Goal: Check status: Check status

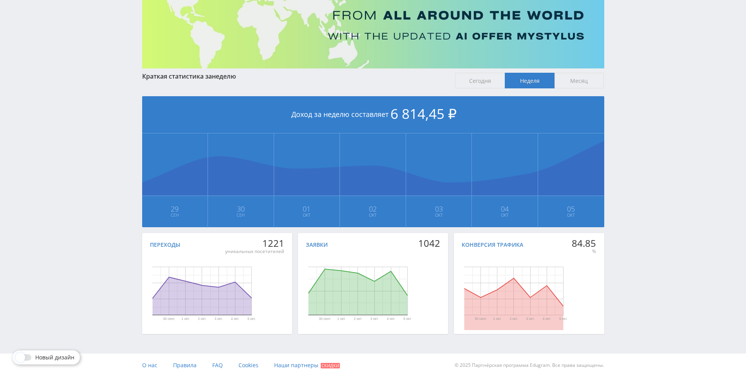
drag, startPoint x: 474, startPoint y: 140, endPoint x: 486, endPoint y: 172, distance: 34.0
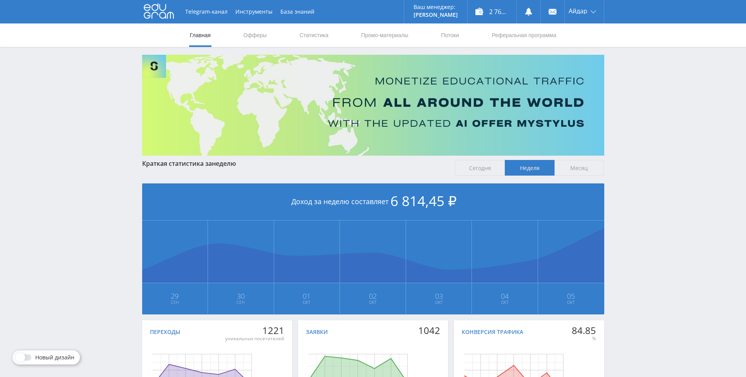
drag, startPoint x: 480, startPoint y: 141, endPoint x: 439, endPoint y: 85, distance: 69.9
click at [307, 28] on link "Статистика" at bounding box center [314, 34] width 31 height 23
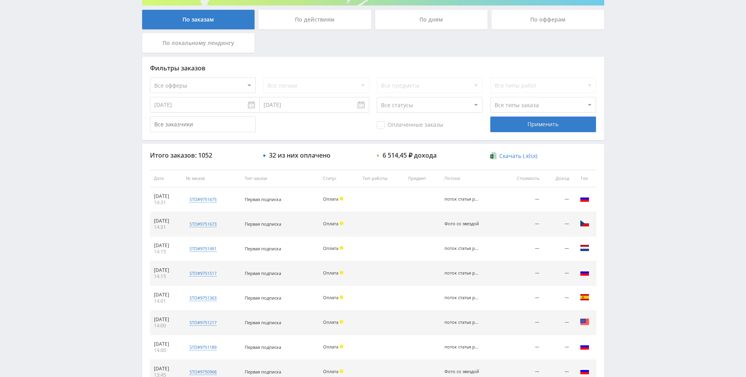
scroll to position [280, 0]
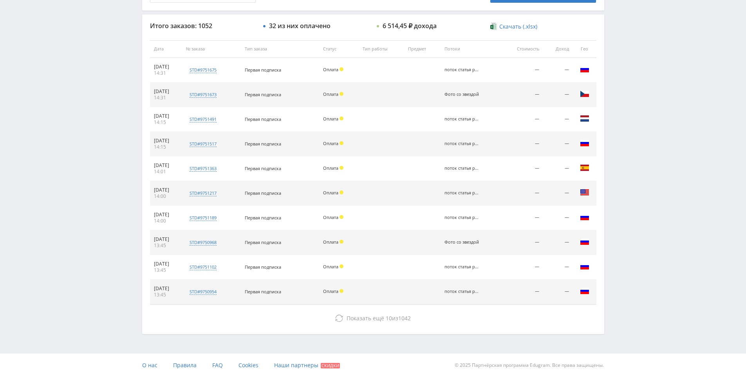
drag, startPoint x: 622, startPoint y: 99, endPoint x: 631, endPoint y: 123, distance: 25.5
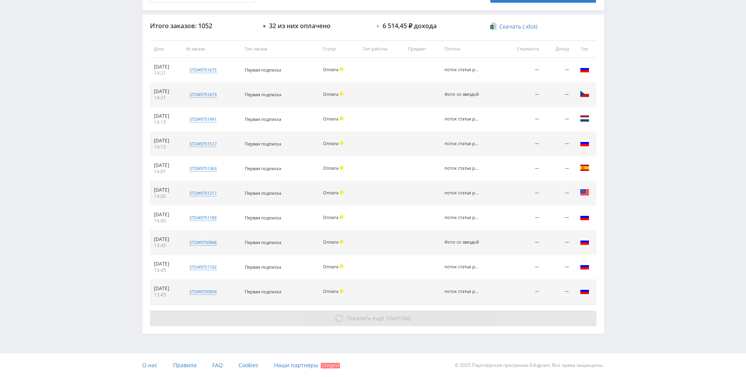
click at [399, 318] on span "1042" at bounding box center [404, 318] width 13 height 7
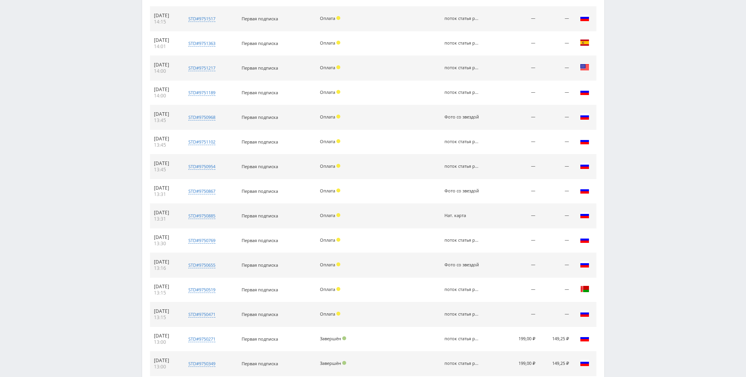
scroll to position [527, 0]
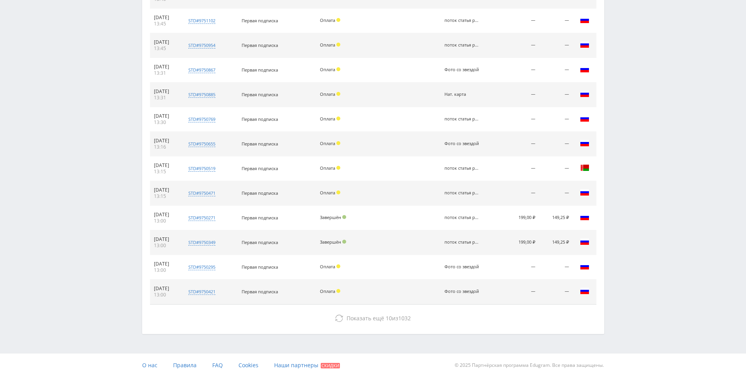
drag, startPoint x: 631, startPoint y: 98, endPoint x: 632, endPoint y: 160, distance: 62.7
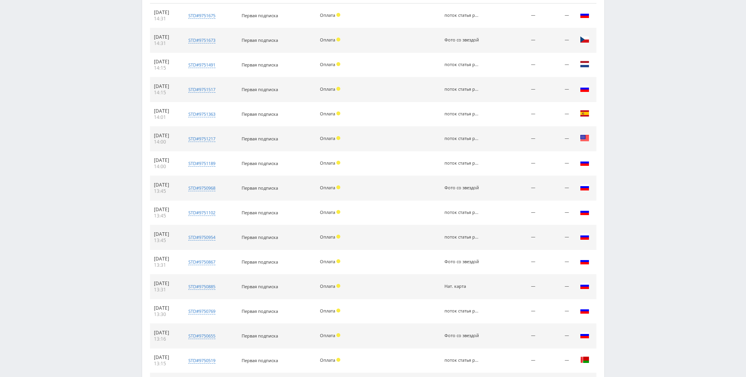
scroll to position [0, 0]
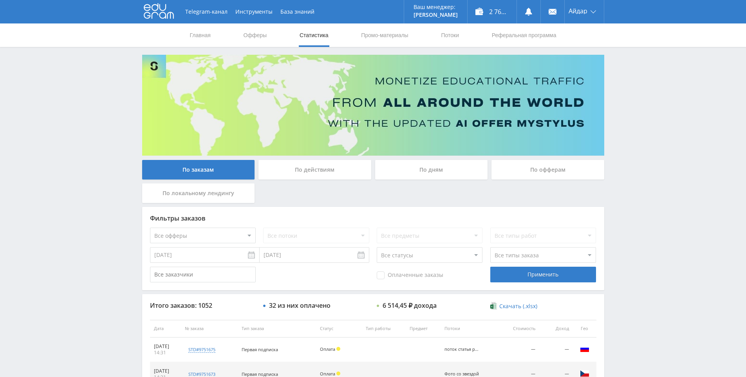
drag, startPoint x: 641, startPoint y: 233, endPoint x: 638, endPoint y: 206, distance: 28.0
click at [523, 11] on link at bounding box center [528, 11] width 23 height 23
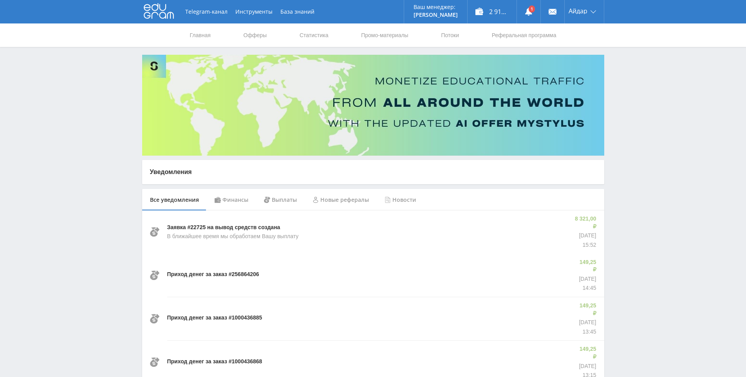
drag, startPoint x: 630, startPoint y: 210, endPoint x: 603, endPoint y: 204, distance: 28.2
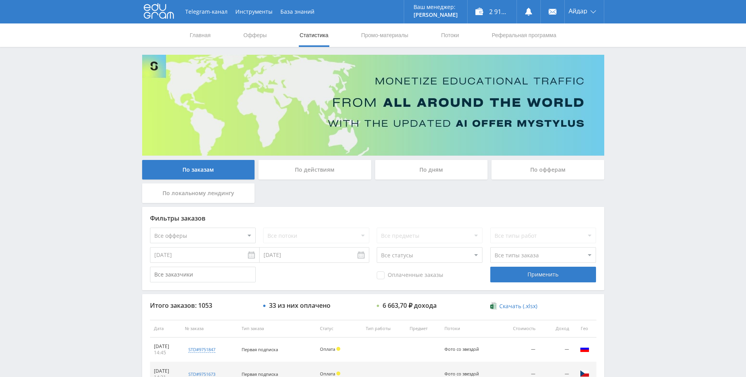
drag, startPoint x: 654, startPoint y: 251, endPoint x: 660, endPoint y: 267, distance: 17.7
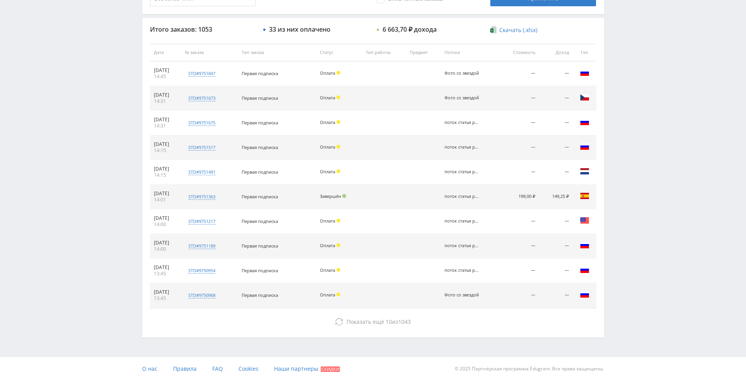
scroll to position [280, 0]
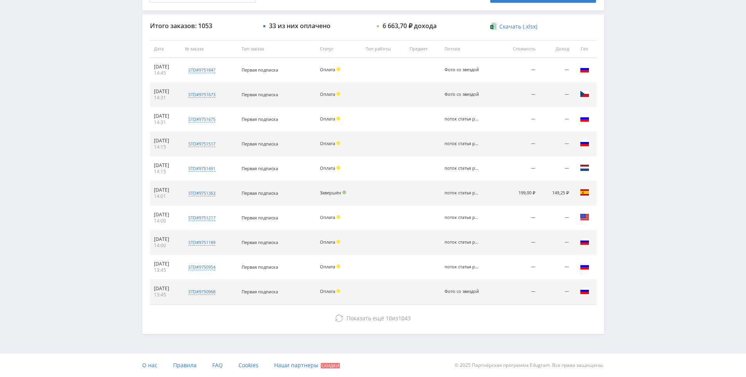
drag, startPoint x: 642, startPoint y: 241, endPoint x: 628, endPoint y: 288, distance: 49.4
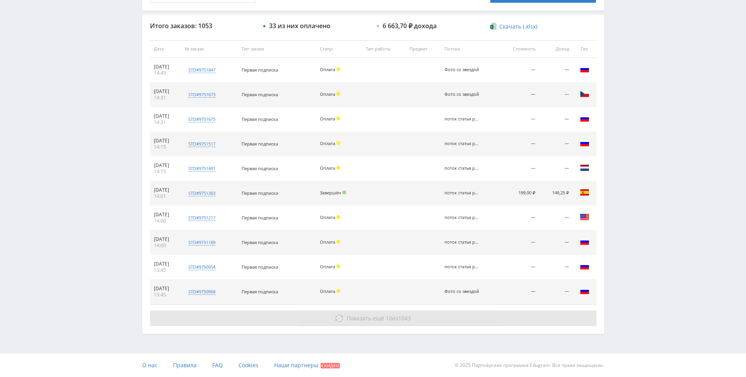
click at [393, 320] on span "Показать ещё 10 из 1043" at bounding box center [379, 318] width 64 height 7
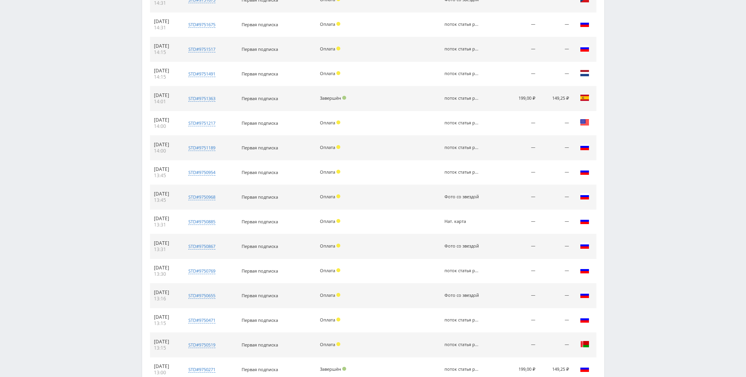
scroll to position [502, 0]
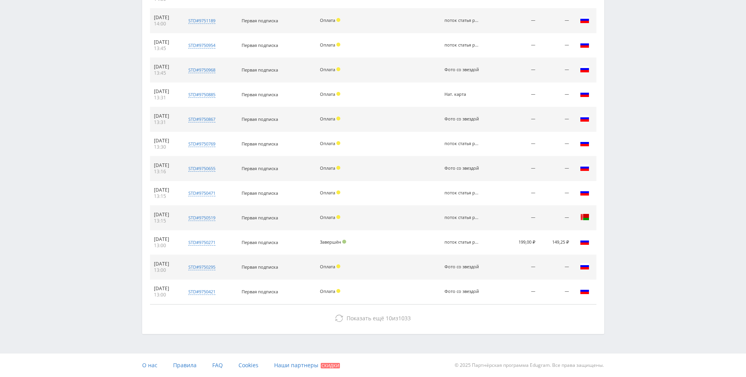
drag, startPoint x: 599, startPoint y: 224, endPoint x: 498, endPoint y: 300, distance: 127.2
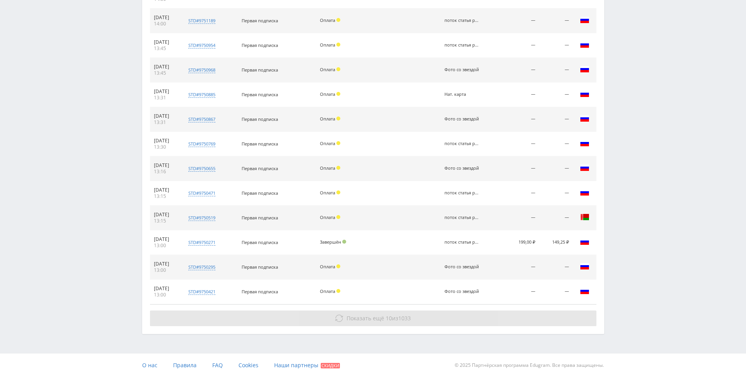
click at [497, 314] on button "Показать ещё 10 из 1033" at bounding box center [373, 319] width 446 height 16
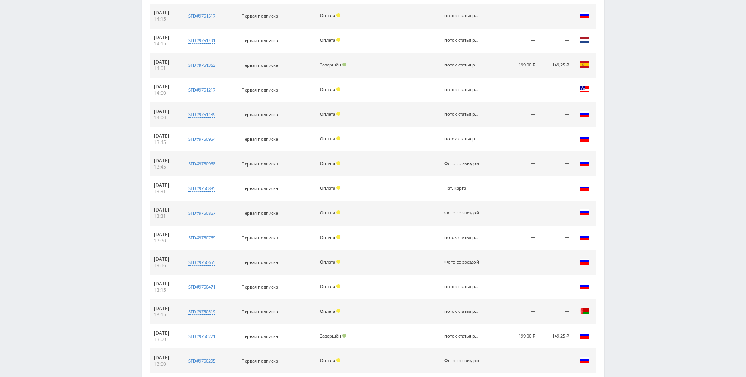
scroll to position [0, 0]
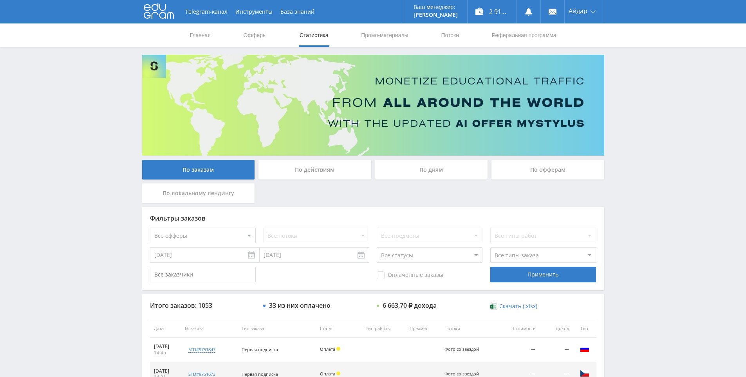
drag, startPoint x: 655, startPoint y: 247, endPoint x: 535, endPoint y: 94, distance: 194.9
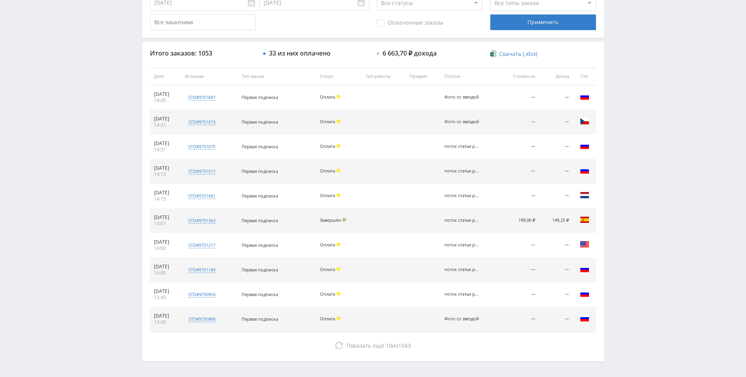
scroll to position [269, 0]
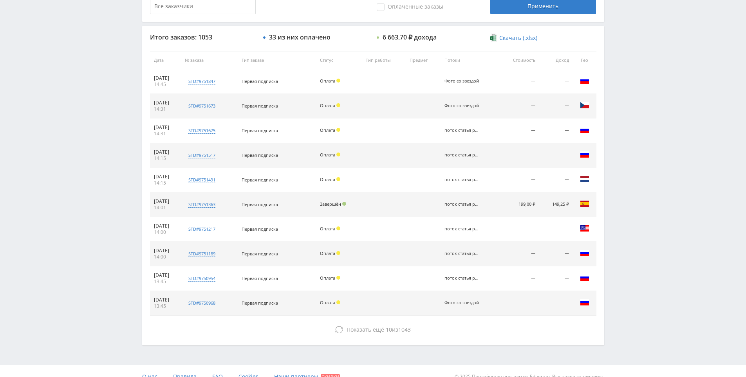
drag, startPoint x: 603, startPoint y: 239, endPoint x: 637, endPoint y: 237, distance: 34.9
drag, startPoint x: 637, startPoint y: 237, endPoint x: 629, endPoint y: 217, distance: 22.0
click at [628, 215] on div "Telegram-канал Инструменты База знаний Ваш менеджер: Alex Alex Online @edugram_…" at bounding box center [373, 59] width 746 height 657
click at [633, 218] on div "Telegram-канал Инструменты База знаний Ваш менеджер: Alex Alex Online @edugram_…" at bounding box center [373, 59] width 746 height 657
drag, startPoint x: 633, startPoint y: 218, endPoint x: 632, endPoint y: 191, distance: 27.0
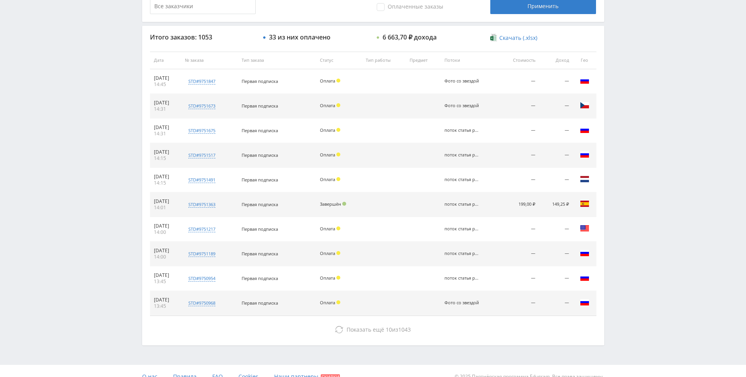
click at [632, 191] on div "Telegram-канал Инструменты База знаний Ваш менеджер: Alex Alex Online @edugram_…" at bounding box center [373, 59] width 746 height 657
click at [627, 189] on div "Telegram-канал Инструменты База знаний Ваш менеджер: Alex Alex Online @edugram_…" at bounding box center [373, 59] width 746 height 657
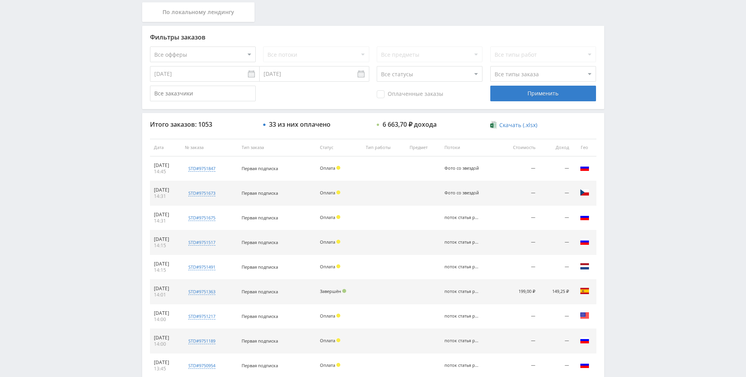
scroll to position [0, 0]
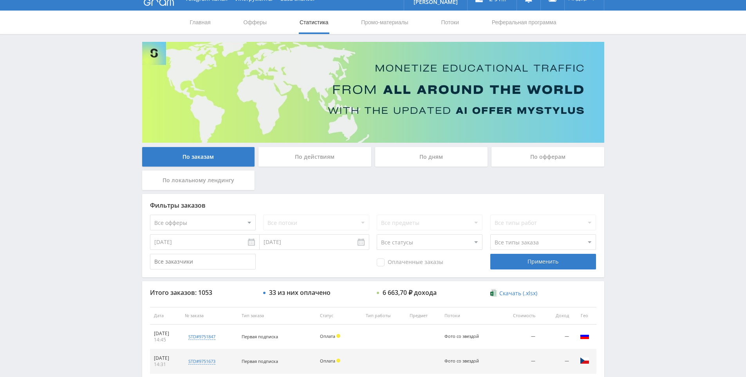
drag, startPoint x: 622, startPoint y: 226, endPoint x: 299, endPoint y: 71, distance: 358.9
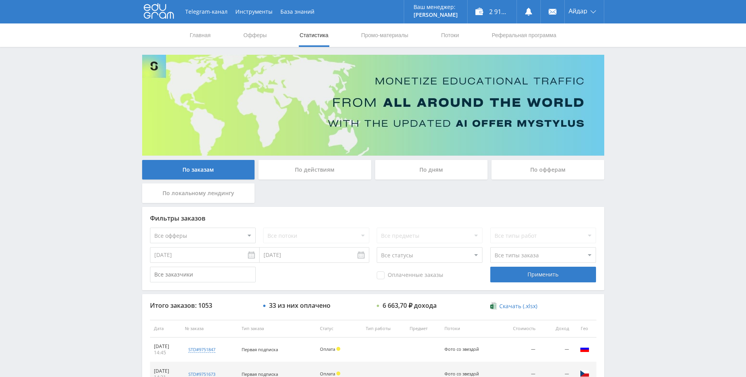
click at [634, 292] on div "Telegram-канал Инструменты База знаний Ваш менеджер: Alex Alex Online @edugram_…" at bounding box center [373, 328] width 746 height 657
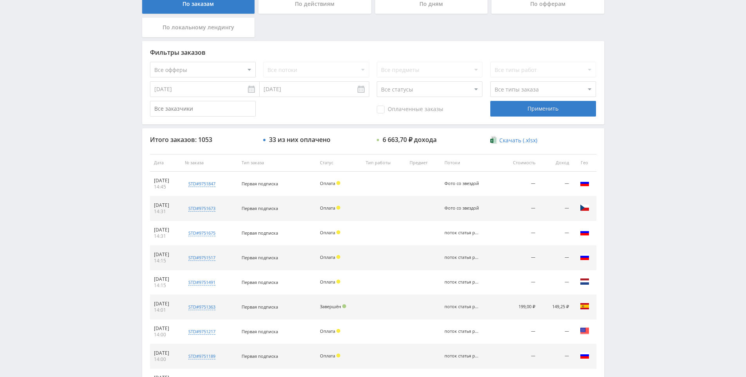
drag, startPoint x: 627, startPoint y: 315, endPoint x: 635, endPoint y: 353, distance: 38.7
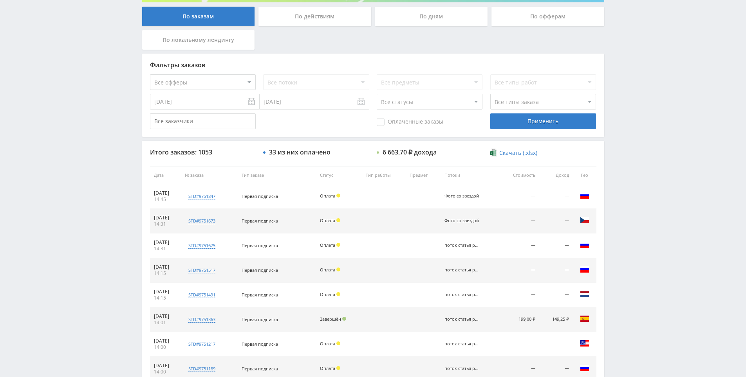
scroll to position [12, 0]
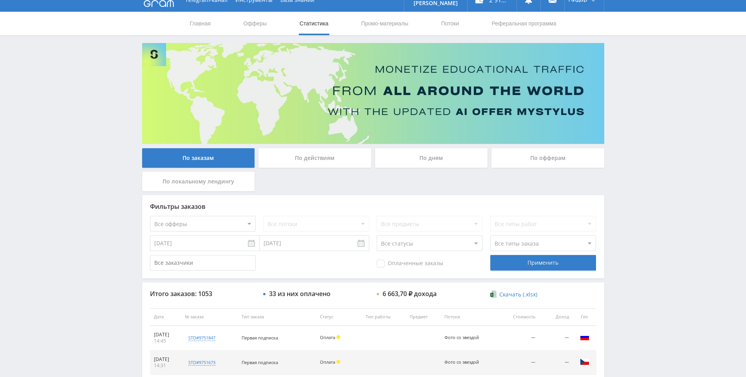
drag, startPoint x: 625, startPoint y: 336, endPoint x: 602, endPoint y: 241, distance: 97.7
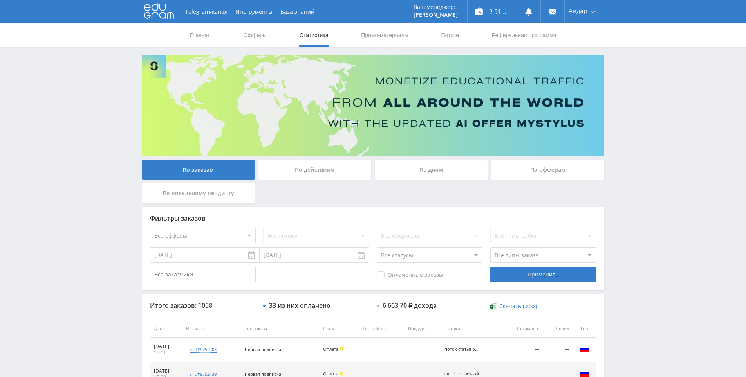
drag, startPoint x: 646, startPoint y: 210, endPoint x: 639, endPoint y: 159, distance: 51.0
click at [637, 78] on div "Telegram-канал Инструменты База знаний Ваш менеджер: [PERSON_NAME] Online @edug…" at bounding box center [373, 328] width 746 height 657
drag, startPoint x: 638, startPoint y: 107, endPoint x: 609, endPoint y: 31, distance: 80.7
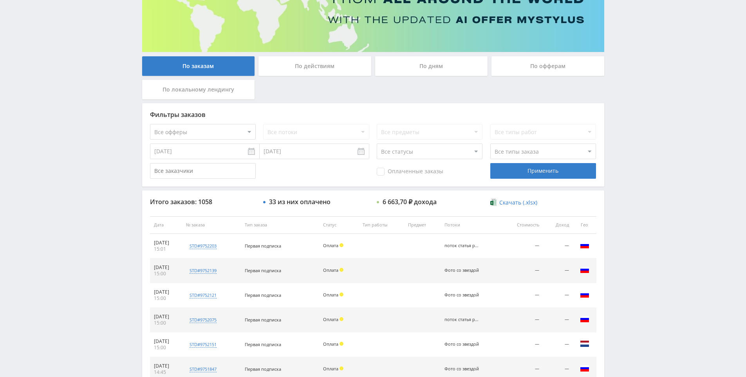
scroll to position [117, 0]
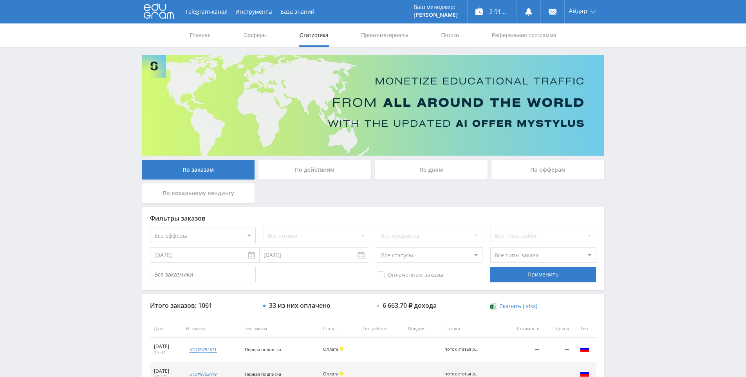
drag, startPoint x: 722, startPoint y: 265, endPoint x: 673, endPoint y: 135, distance: 138.2
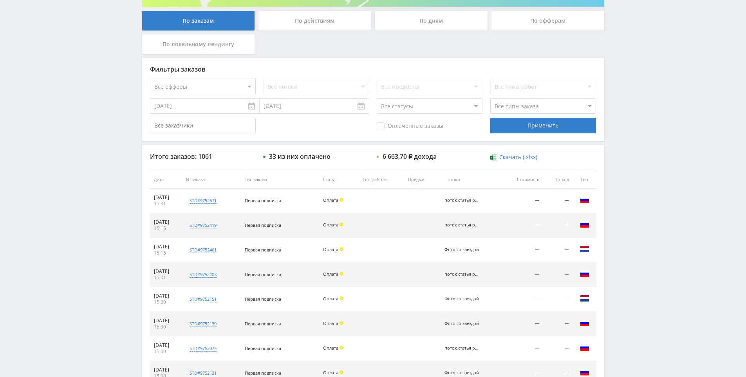
scroll to position [280, 0]
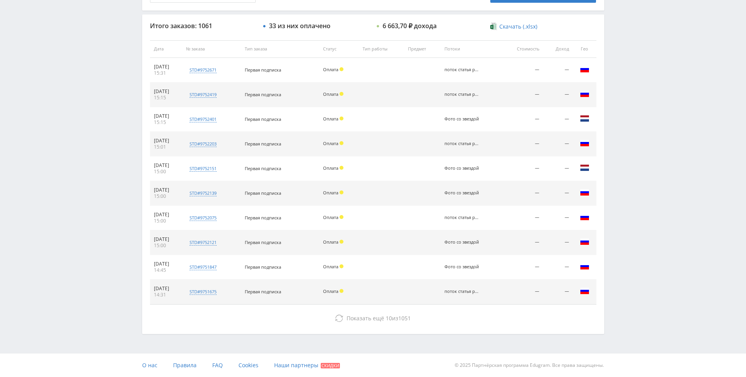
drag, startPoint x: 666, startPoint y: 206, endPoint x: 676, endPoint y: 315, distance: 109.3
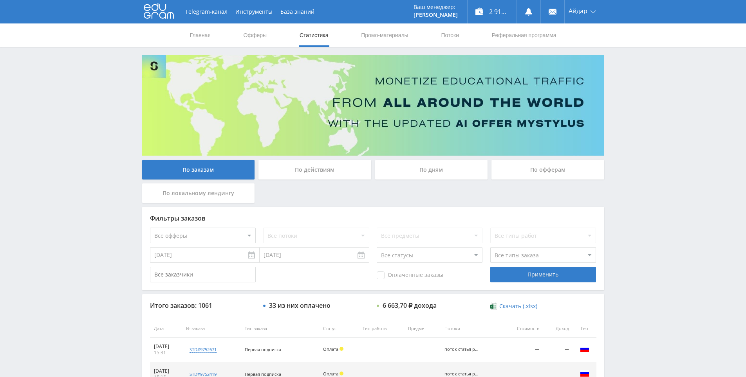
drag, startPoint x: 652, startPoint y: 249, endPoint x: 662, endPoint y: 176, distance: 73.2
click at [652, 171] on div "Telegram-канал Инструменты База знаний Ваш менеджер: [PERSON_NAME] Online @edug…" at bounding box center [373, 328] width 746 height 657
click at [657, 179] on div "Telegram-канал Инструменты База знаний Ваш менеджер: [PERSON_NAME] Online @edug…" at bounding box center [373, 328] width 746 height 657
click at [650, 162] on div "Telegram-канал Инструменты База знаний Ваш менеджер: [PERSON_NAME] Online @edug…" at bounding box center [373, 328] width 746 height 657
click at [658, 177] on div "Telegram-канал Инструменты База знаний Ваш менеджер: [PERSON_NAME] Online @edug…" at bounding box center [373, 328] width 746 height 657
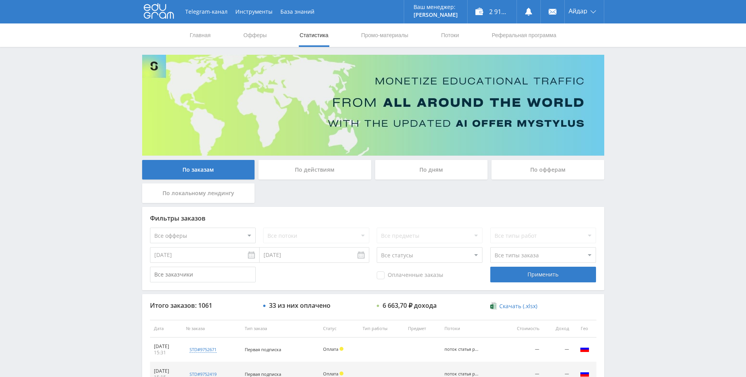
click at [663, 191] on div "Telegram-канал Инструменты База знаний Ваш менеджер: [PERSON_NAME] Online @edug…" at bounding box center [373, 328] width 746 height 657
drag, startPoint x: 663, startPoint y: 191, endPoint x: 654, endPoint y: 182, distance: 11.9
click at [651, 181] on div "Telegram-канал Инструменты База знаний Ваш менеджер: [PERSON_NAME] Online @edug…" at bounding box center [373, 328] width 746 height 657
click at [636, 171] on div "Telegram-канал Инструменты База знаний Ваш менеджер: [PERSON_NAME] Online @edug…" at bounding box center [373, 328] width 746 height 657
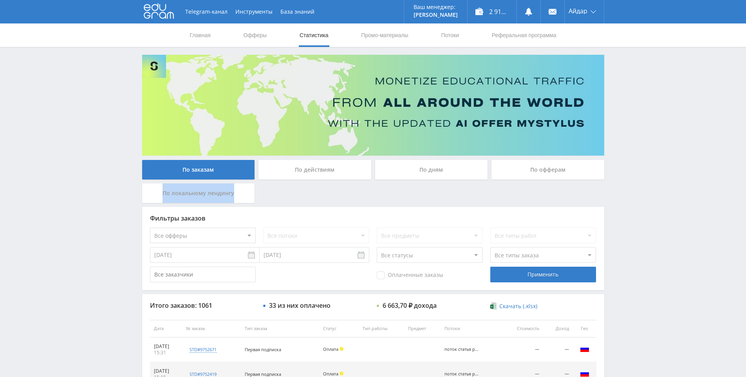
drag, startPoint x: 641, startPoint y: 182, endPoint x: 644, endPoint y: 189, distance: 7.4
click at [644, 189] on div "Telegram-канал Инструменты База знаний Ваш менеджер: [PERSON_NAME] Online @edug…" at bounding box center [373, 328] width 746 height 657
drag, startPoint x: 644, startPoint y: 189, endPoint x: 633, endPoint y: 170, distance: 22.3
click at [633, 170] on div "Telegram-канал Инструменты База знаний Ваш менеджер: [PERSON_NAME] Online @edug…" at bounding box center [373, 328] width 746 height 657
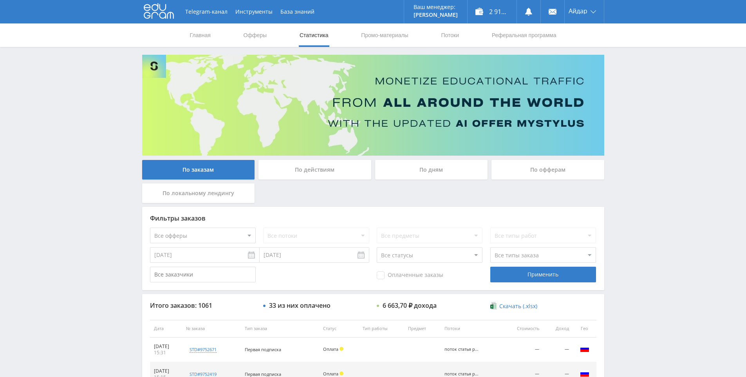
click at [633, 170] on div "Telegram-канал Инструменты База знаний Ваш менеджер: [PERSON_NAME] Online @edug…" at bounding box center [373, 328] width 746 height 657
click at [630, 164] on div "Telegram-канал Инструменты База знаний Ваш менеджер: [PERSON_NAME] Online @edug…" at bounding box center [373, 328] width 746 height 657
click at [631, 164] on div "Telegram-канал Инструменты База знаний Ваш менеджер: [PERSON_NAME] Online @edug…" at bounding box center [373, 328] width 746 height 657
click at [628, 148] on div "Telegram-канал Инструменты База знаний Ваш менеджер: [PERSON_NAME] Online @edug…" at bounding box center [373, 328] width 746 height 657
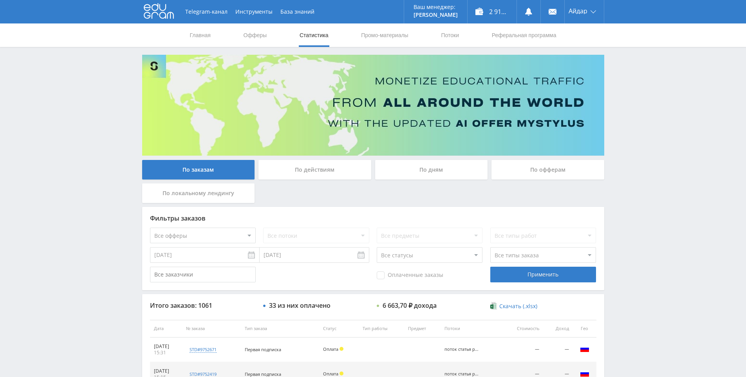
drag, startPoint x: 636, startPoint y: 164, endPoint x: 630, endPoint y: 158, distance: 8.3
click at [636, 166] on div "Telegram-канал Инструменты База знаний Ваш менеджер: [PERSON_NAME] Online @edug…" at bounding box center [373, 328] width 746 height 657
click at [630, 158] on div "Telegram-канал Инструменты База знаний Ваш менеджер: [PERSON_NAME] Online @edug…" at bounding box center [373, 328] width 746 height 657
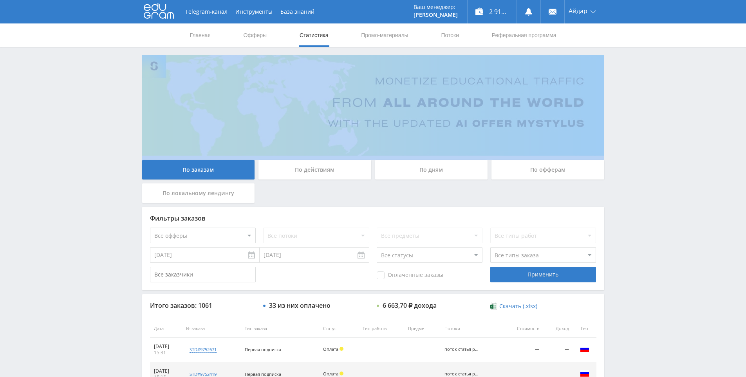
click at [630, 158] on div "Telegram-канал Инструменты База знаний Ваш менеджер: [PERSON_NAME] Online @edug…" at bounding box center [373, 328] width 746 height 657
drag, startPoint x: 630, startPoint y: 158, endPoint x: 625, endPoint y: 153, distance: 7.2
click at [625, 153] on div "Telegram-канал Инструменты База знаний Ваш менеджер: [PERSON_NAME] Online @edug…" at bounding box center [373, 328] width 746 height 657
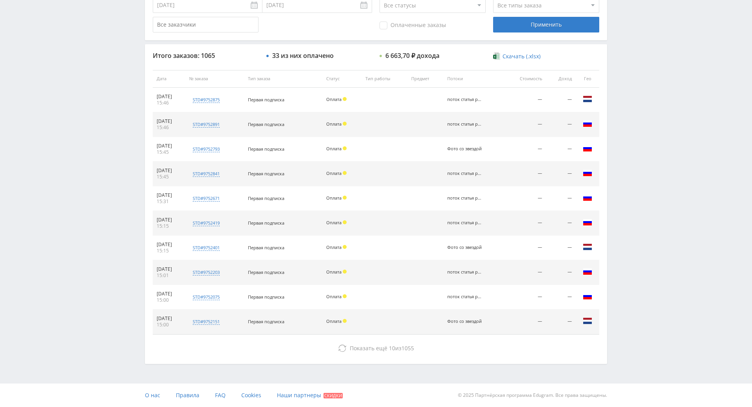
drag, startPoint x: 639, startPoint y: 251, endPoint x: 515, endPoint y: 275, distance: 127.3
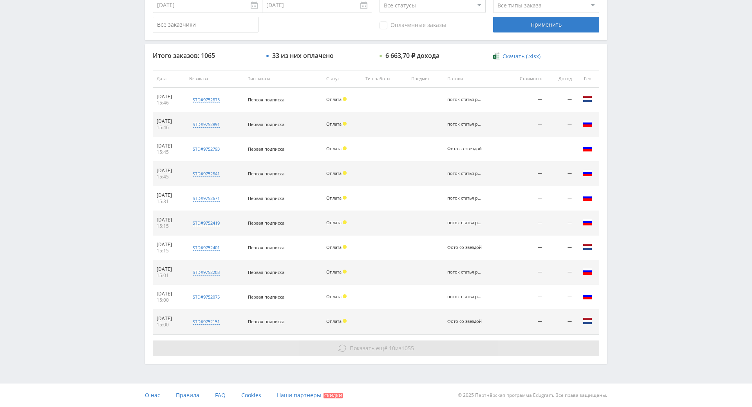
click at [424, 341] on button "Показать ещё 10 из 1055" at bounding box center [376, 349] width 446 height 16
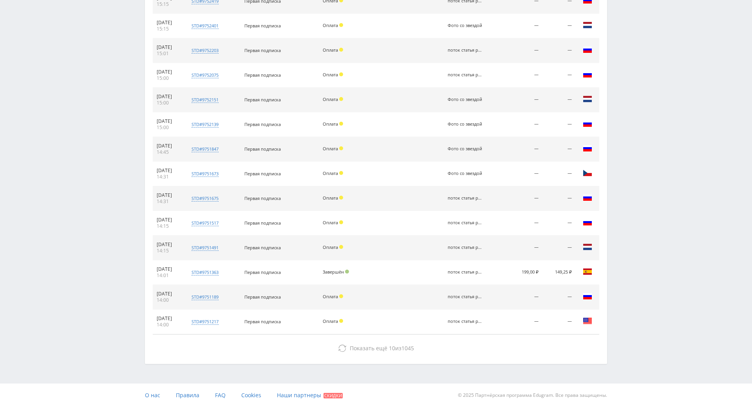
drag, startPoint x: 641, startPoint y: 270, endPoint x: 645, endPoint y: 283, distance: 12.9
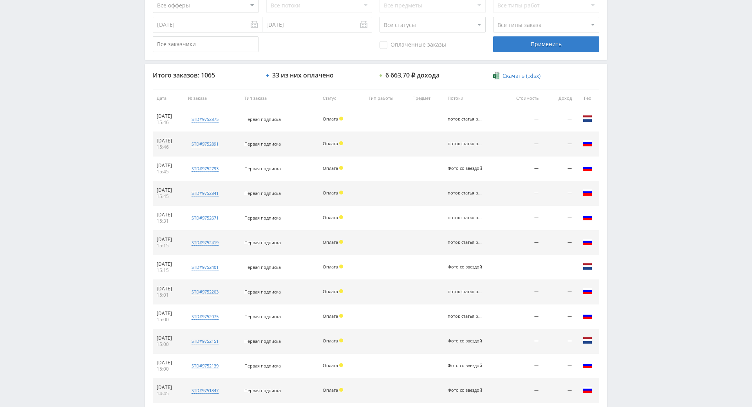
drag, startPoint x: 639, startPoint y: 266, endPoint x: 631, endPoint y: 163, distance: 104.1
